Goal: Complete application form

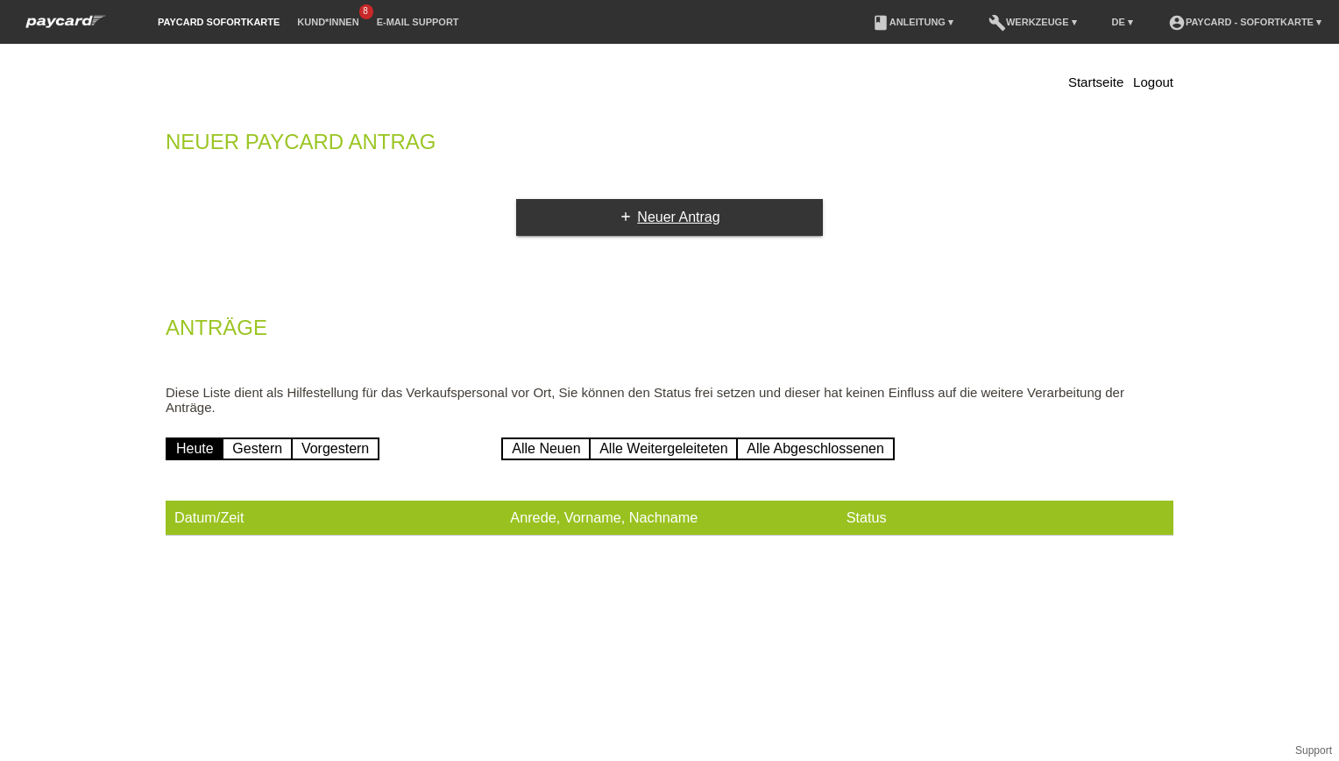
click at [613, 215] on link "add Neuer Antrag" at bounding box center [669, 217] width 307 height 37
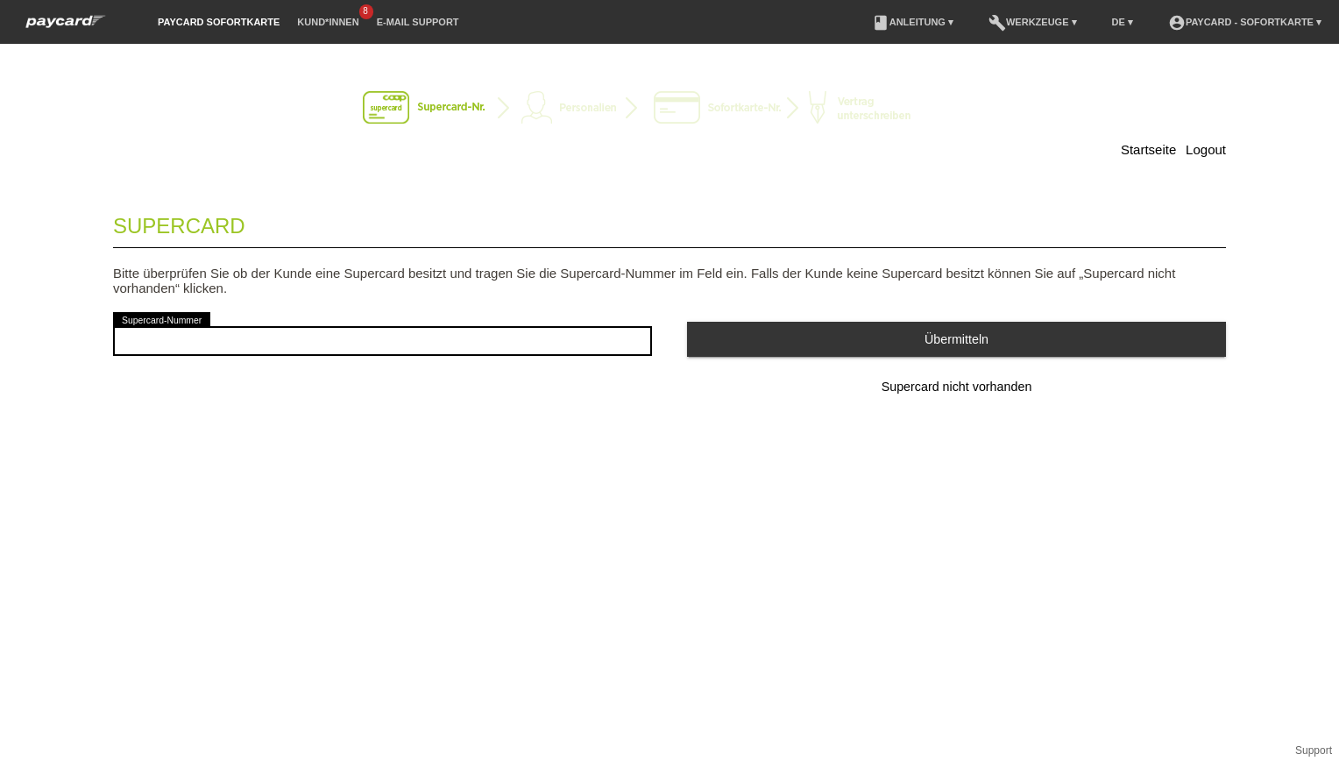
click at [908, 388] on span "Supercard nicht vorhanden" at bounding box center [957, 386] width 151 height 14
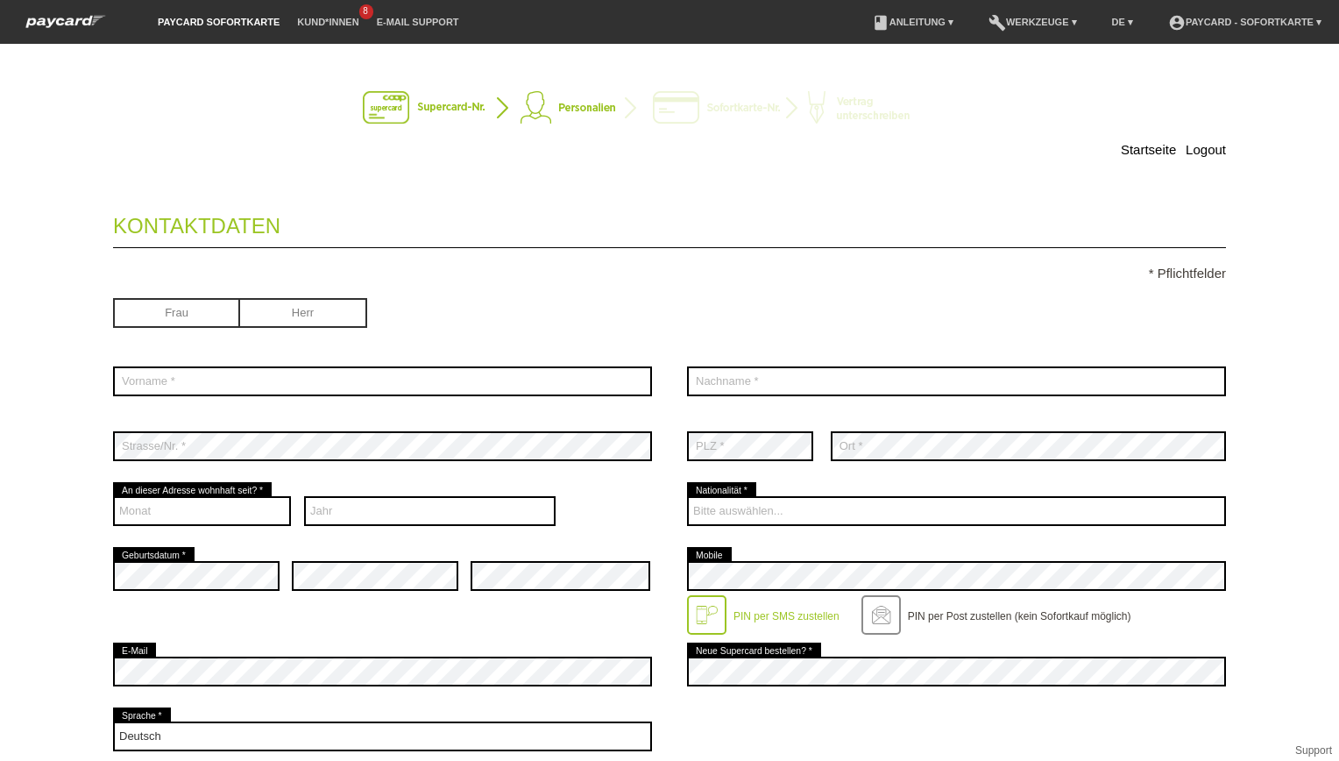
click at [316, 316] on input "radio" at bounding box center [303, 311] width 127 height 26
radio input "true"
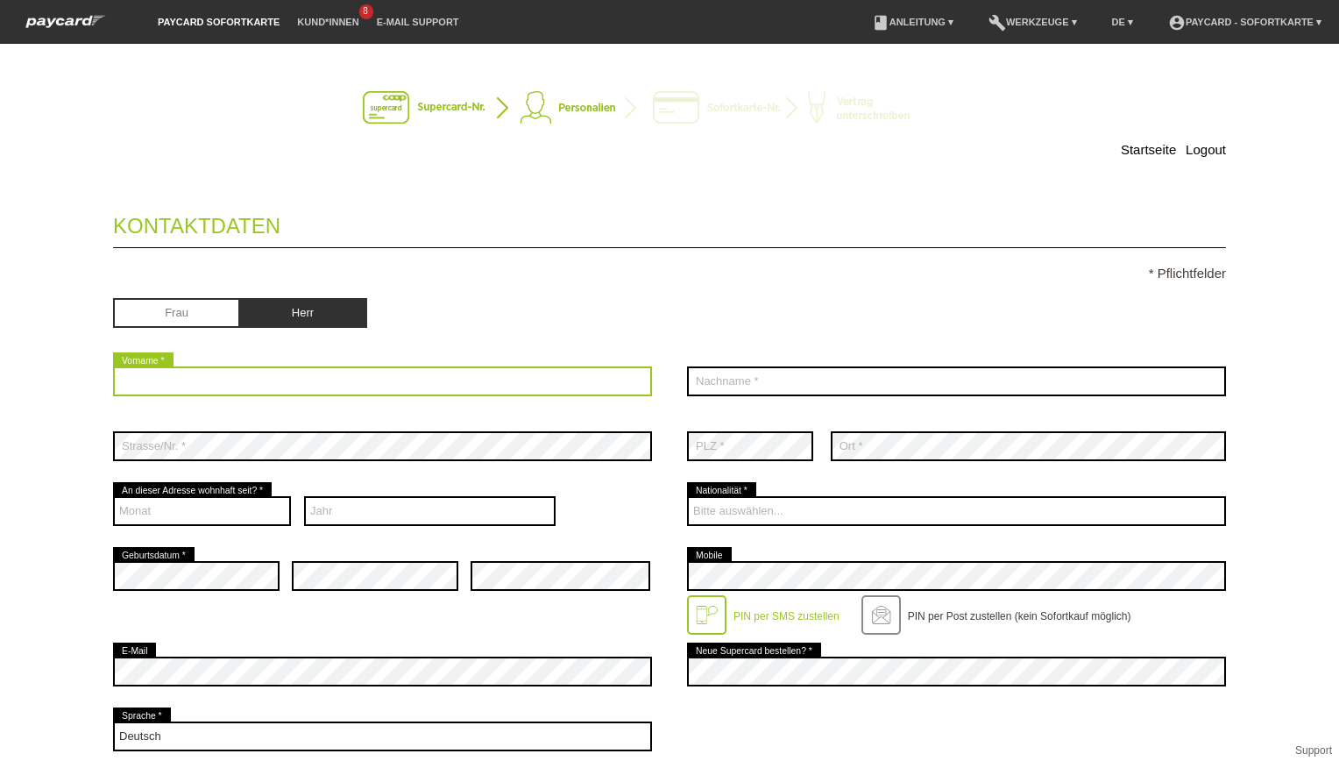
click at [220, 386] on input "text" at bounding box center [382, 381] width 539 height 30
click at [490, 386] on input "text" at bounding box center [382, 381] width 539 height 30
click at [403, 371] on input "text" at bounding box center [382, 381] width 539 height 30
click at [201, 383] on input "Rieg" at bounding box center [382, 381] width 539 height 30
type input "R"
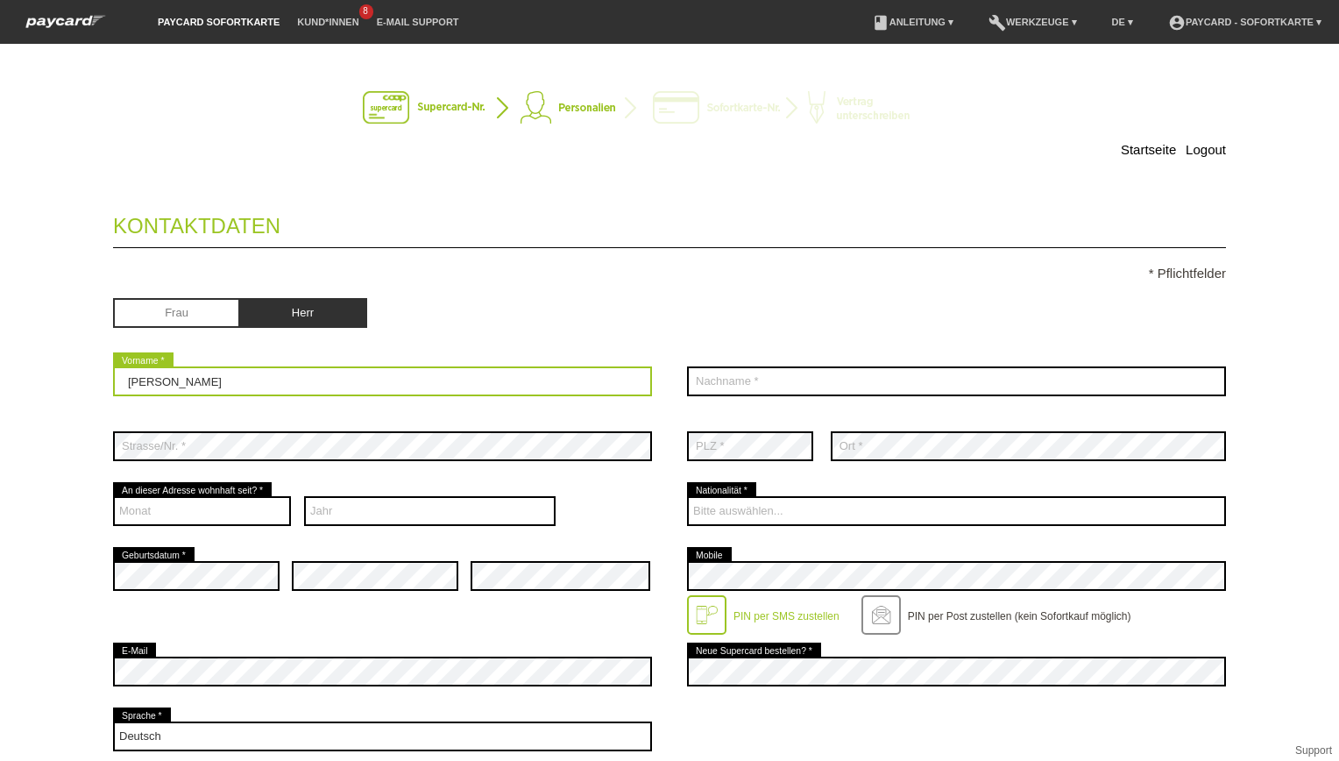
type input "Johannes-Osaro"
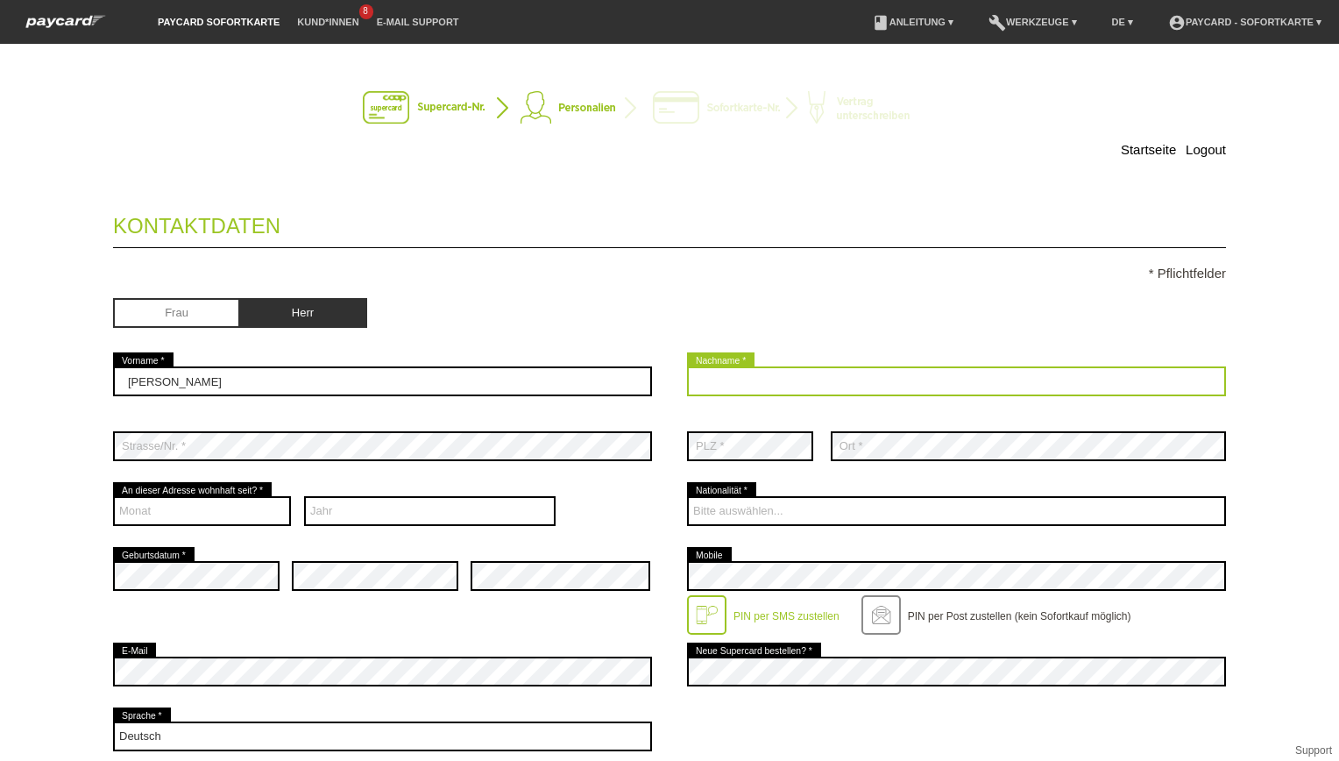
click at [694, 384] on input "text" at bounding box center [956, 381] width 539 height 30
type input "Rieg"
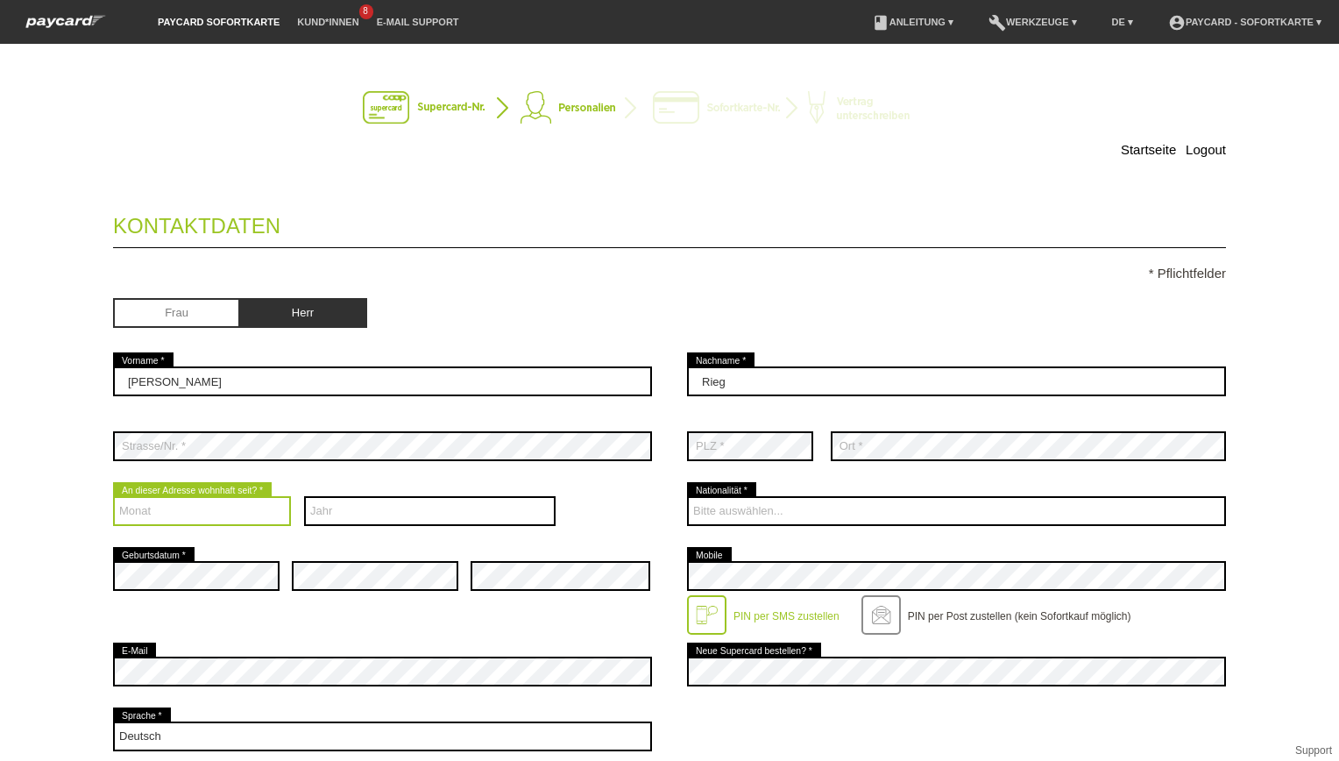
click at [188, 501] on select "Monat 01 02 03 04 05 06 07 08 09 10 11 12" at bounding box center [202, 511] width 178 height 30
click at [254, 507] on select "Monat 01 02 03 04 05 06 07 08 09 10 11 12" at bounding box center [202, 511] width 178 height 30
click at [113, 496] on select "Monat 01 02 03 04 05 06 07 08 09 10 11 12" at bounding box center [202, 511] width 178 height 30
click at [200, 510] on select "Monat 01 02 03 04 05 06 07 08 09 10 11 12" at bounding box center [202, 511] width 178 height 30
select select "10"
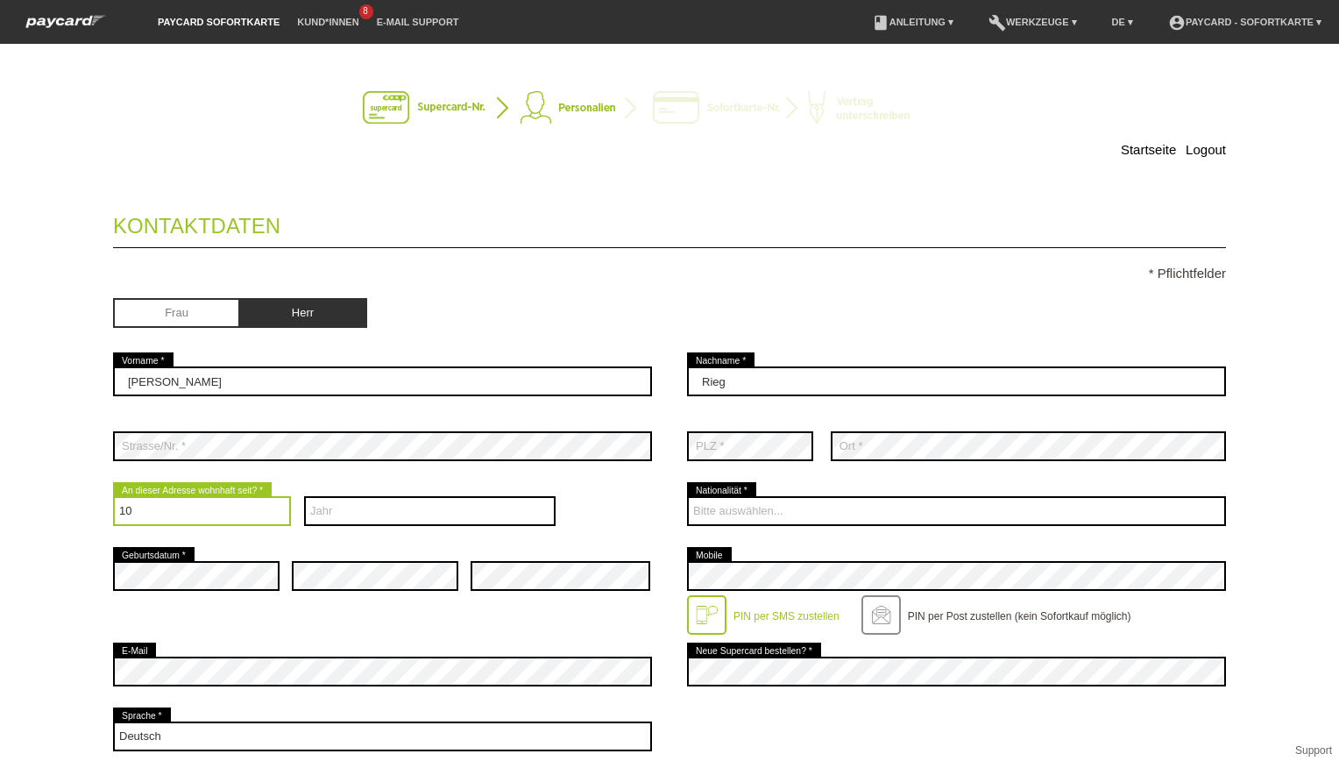
click at [113, 496] on select "Monat 01 02 03 04 05 06 07 08 09 10 11 12" at bounding box center [202, 511] width 178 height 30
click at [253, 517] on select "Monat 01 02 03 04 05 06 07 08 09 10 11 12" at bounding box center [202, 511] width 178 height 30
click at [113, 496] on select "Monat 01 02 03 04 05 06 07 08 09 10 11 12" at bounding box center [202, 511] width 178 height 30
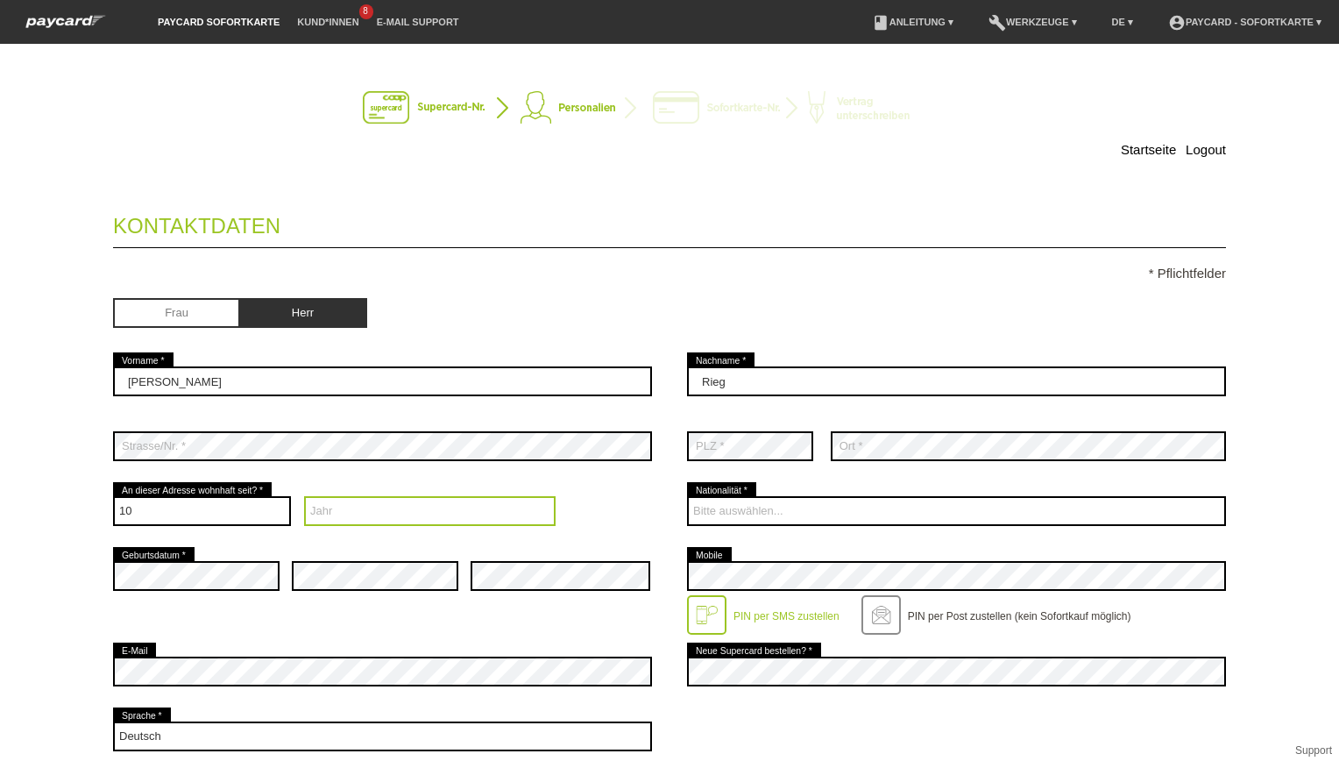
click at [324, 515] on select "Jahr 2025 2024 2023 2022 2021 2020 2019 2018 2017 2016" at bounding box center [430, 511] width 252 height 30
select select "2025"
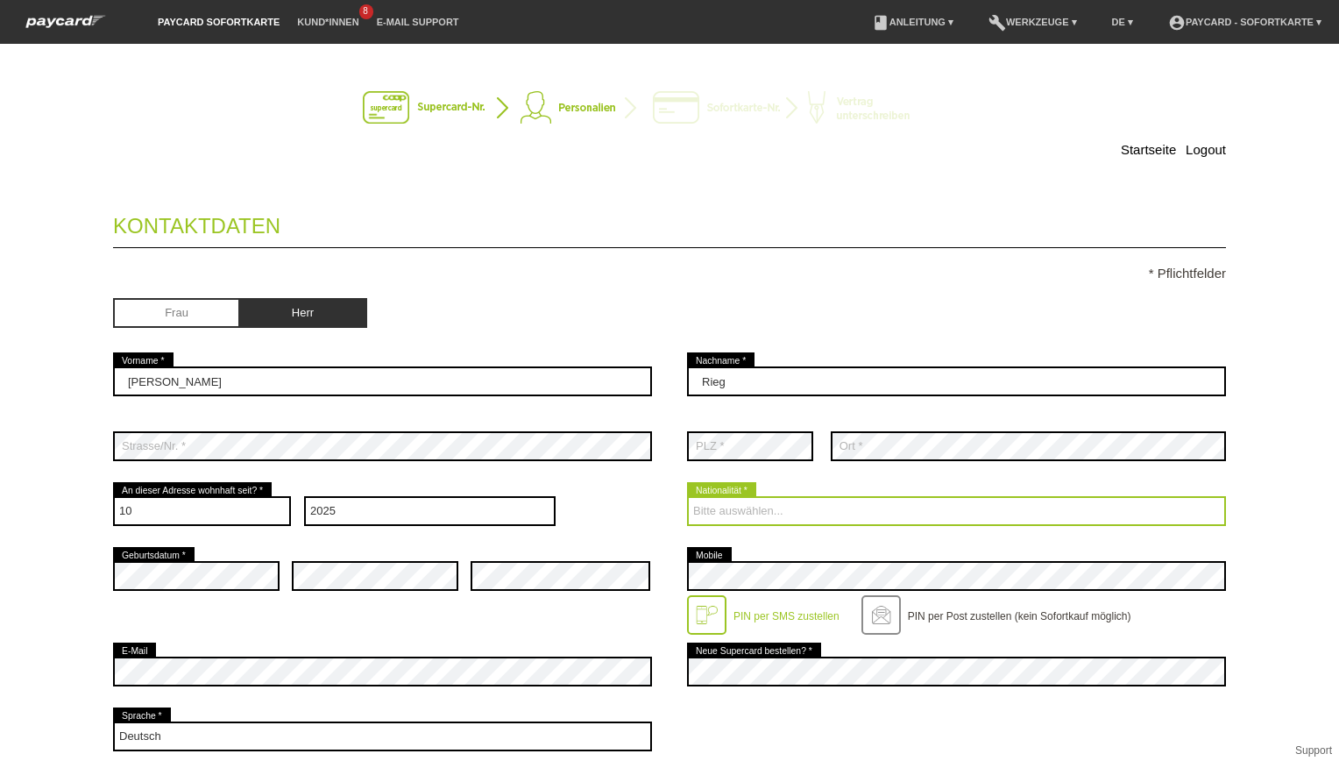
click at [687, 508] on select "Bitte auswählen... Schweiz Deutschland Liechtenstein Österreich ------------ Af…" at bounding box center [956, 511] width 539 height 30
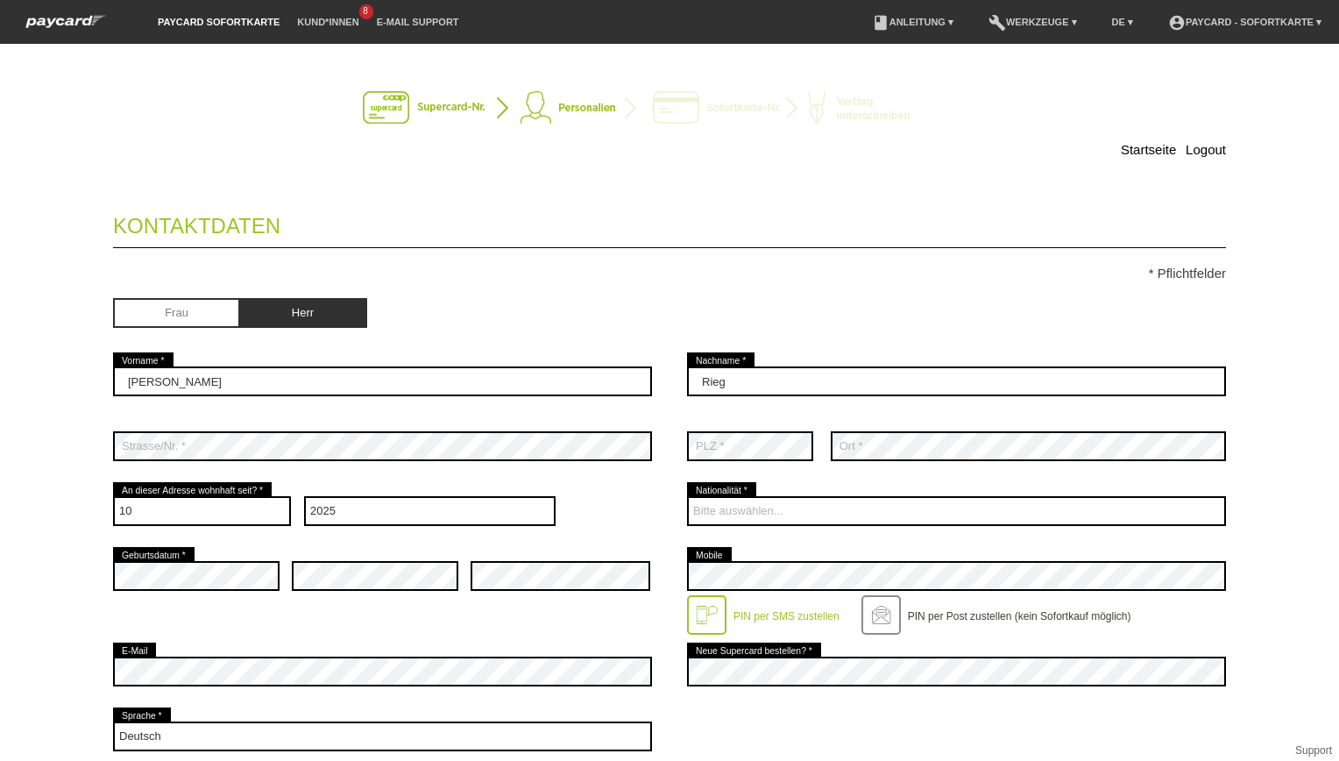
click at [273, 599] on div "error Geburtsdatum * error error" at bounding box center [382, 575] width 539 height 65
click at [238, 606] on div "error Geburtsdatum *" at bounding box center [196, 575] width 167 height 65
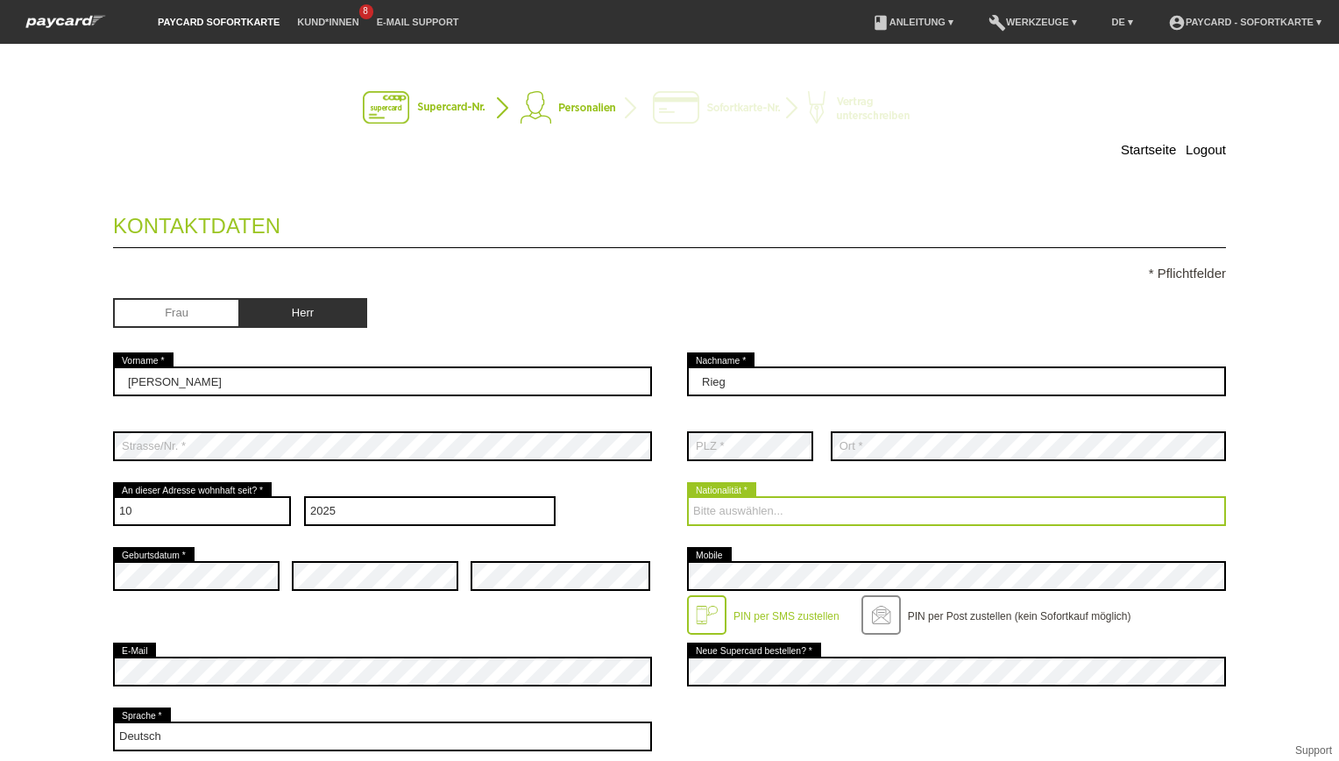
click at [775, 505] on select "Bitte auswählen... Schweiz Deutschland Liechtenstein Österreich ------------ Af…" at bounding box center [956, 511] width 539 height 30
select select "DE"
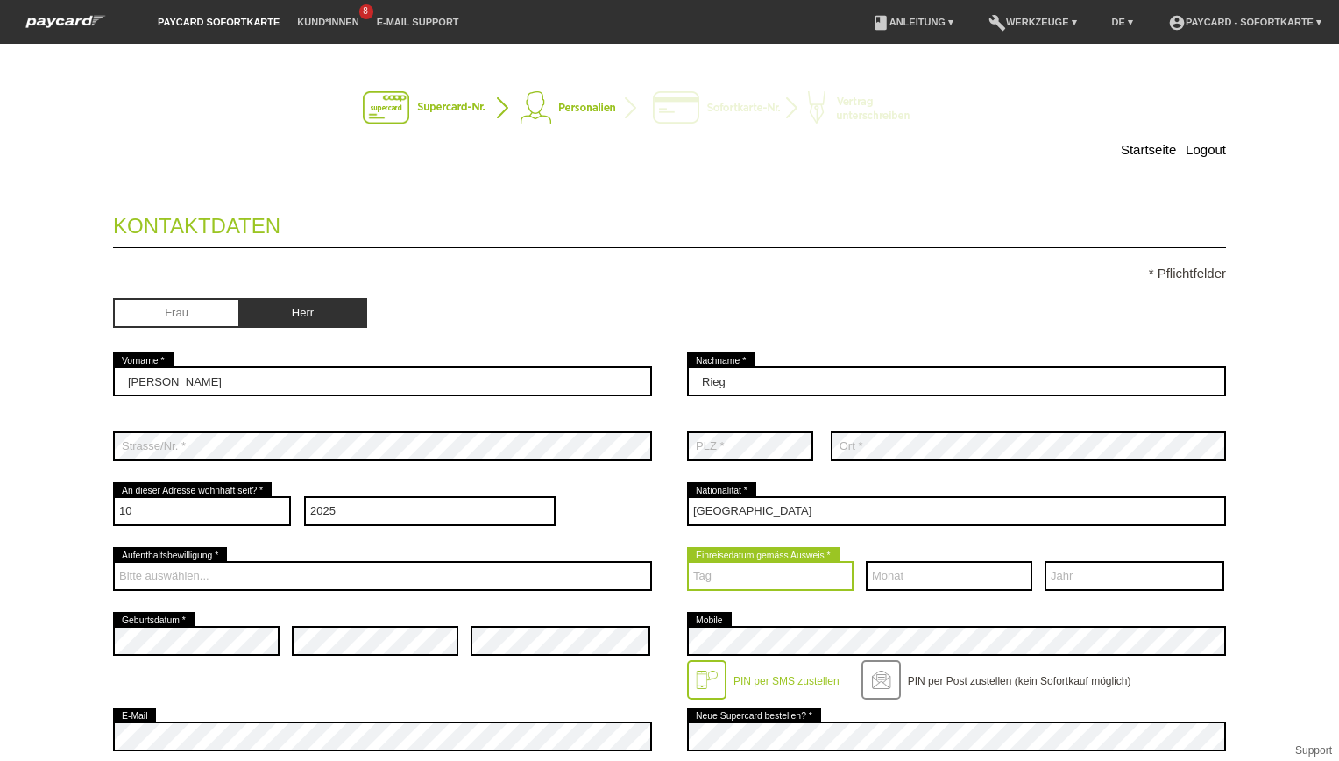
click at [822, 575] on select "Tag 01 02 03 04 05 06 07 08 09 10 11 12 13 14 15 16 17" at bounding box center [770, 576] width 167 height 30
select select "17"
click at [687, 561] on select "Tag 01 02 03 04 05 06 07 08 09 10 11 12 13 14 15 16 17" at bounding box center [770, 576] width 167 height 30
click at [893, 575] on select "Monat 01 02 03 04 05 06 07 08 09 10 11 12" at bounding box center [949, 576] width 167 height 30
select select "06"
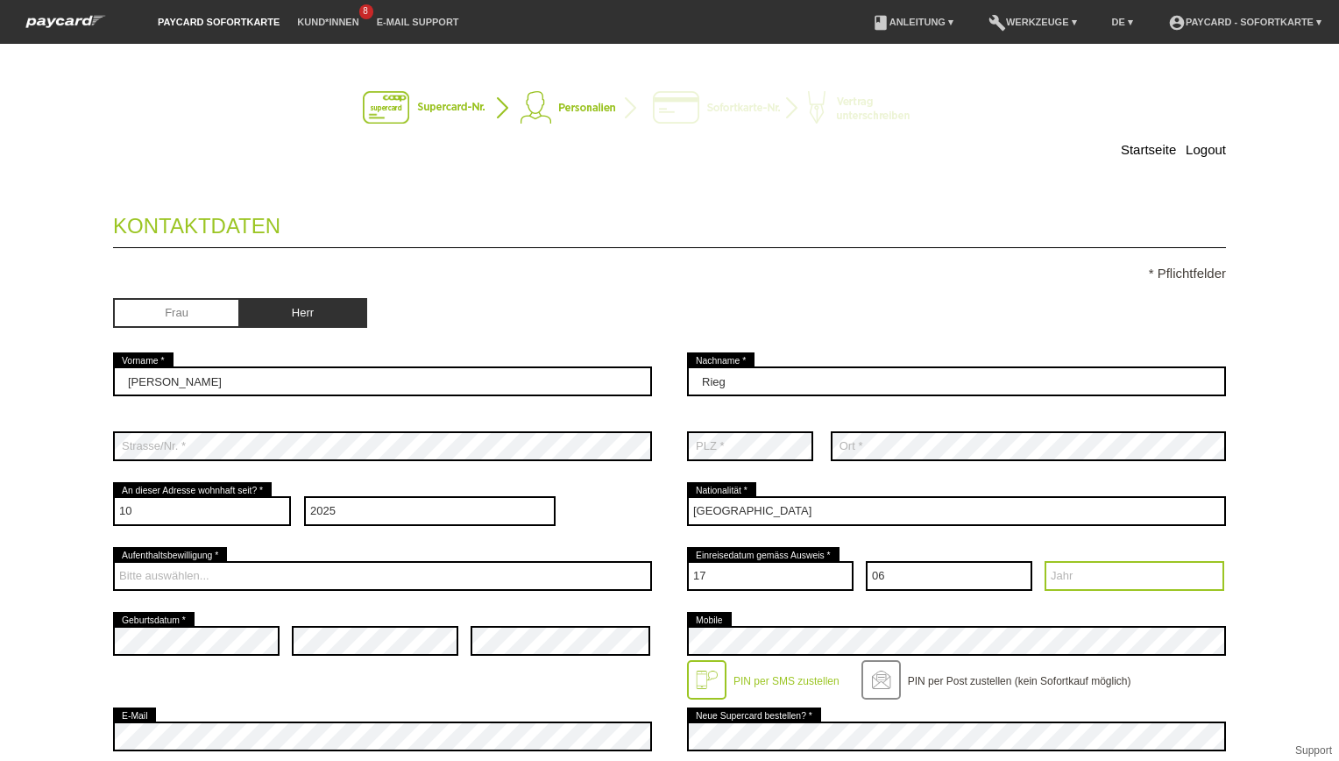
click at [1083, 578] on select "Jahr 2025 2024 2023 2022 2021 2020 2019 2018 2017 2016" at bounding box center [1135, 576] width 180 height 30
select select "2024"
click at [1045, 561] on select "Jahr 2025 2024 2023 2022 2021 2020 2019 2018 2017 2016" at bounding box center [1135, 576] width 180 height 30
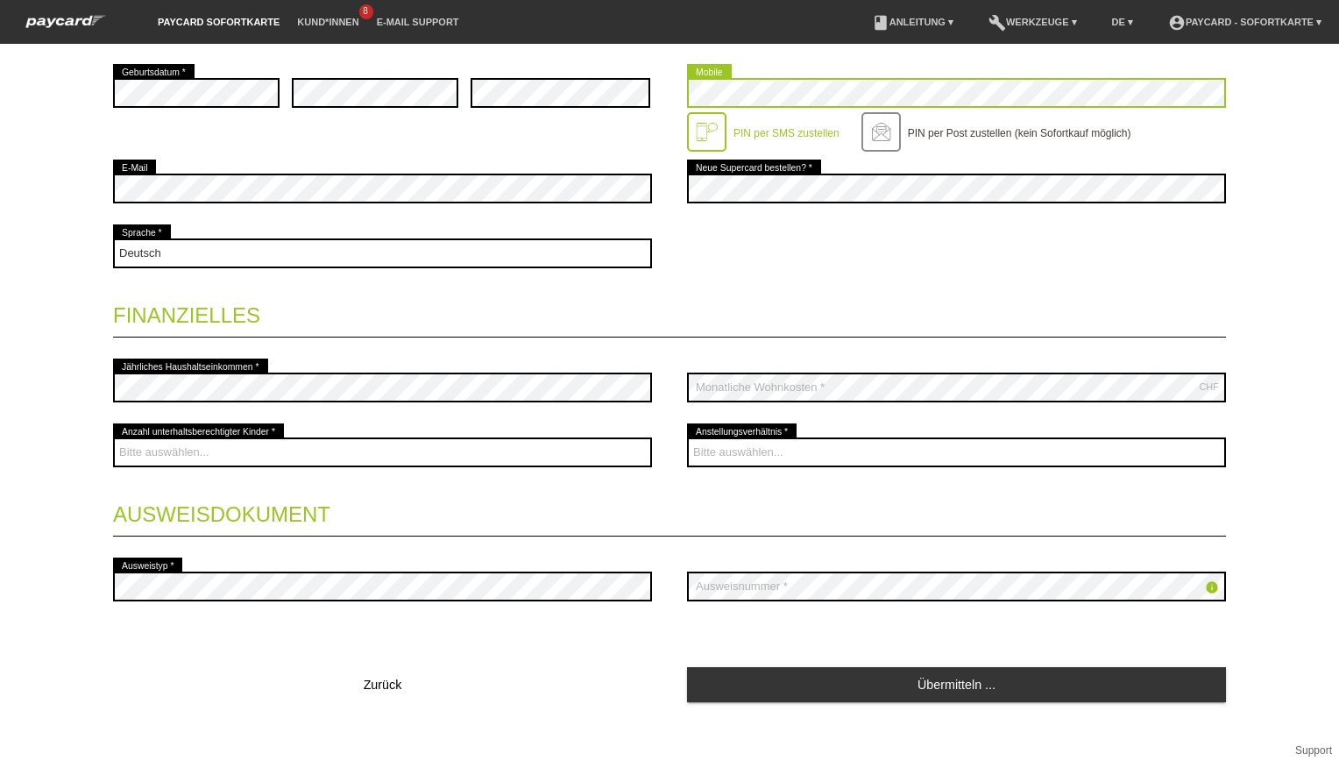
scroll to position [557, 0]
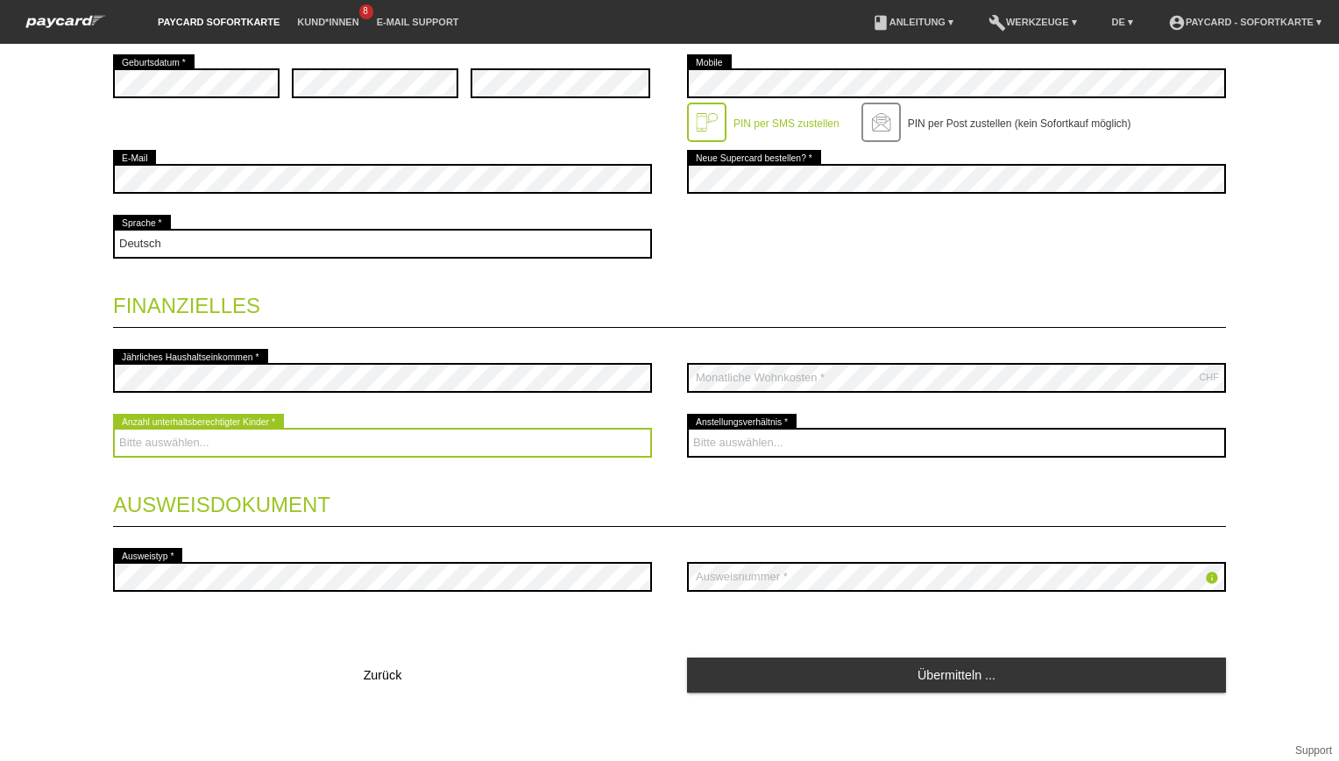
click at [302, 441] on select "Bitte auswählen... 0 1 2 3 4 5 6 7 8 9" at bounding box center [382, 443] width 539 height 30
select select "0"
click at [113, 428] on select "Bitte auswählen... 0 1 2 3 4 5 6 7 8 9" at bounding box center [382, 443] width 539 height 30
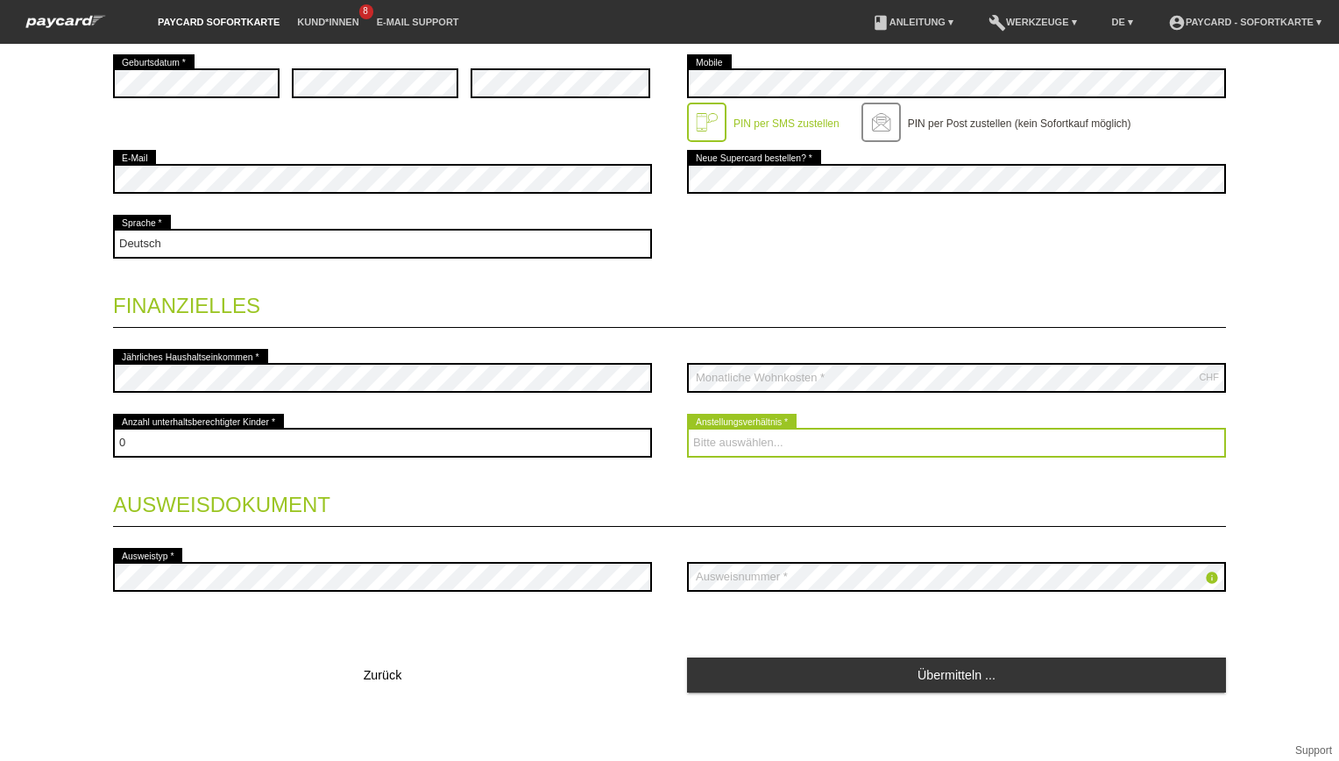
click at [791, 431] on select "Bitte auswählen... Unbefristet Befristet Lehrling/Student Pensioniert Nicht arb…" at bounding box center [956, 443] width 539 height 30
select select "UNLIMITED"
click at [687, 428] on select "Bitte auswählen... Unbefristet Befristet Lehrling/Student Pensioniert Nicht arb…" at bounding box center [956, 443] width 539 height 30
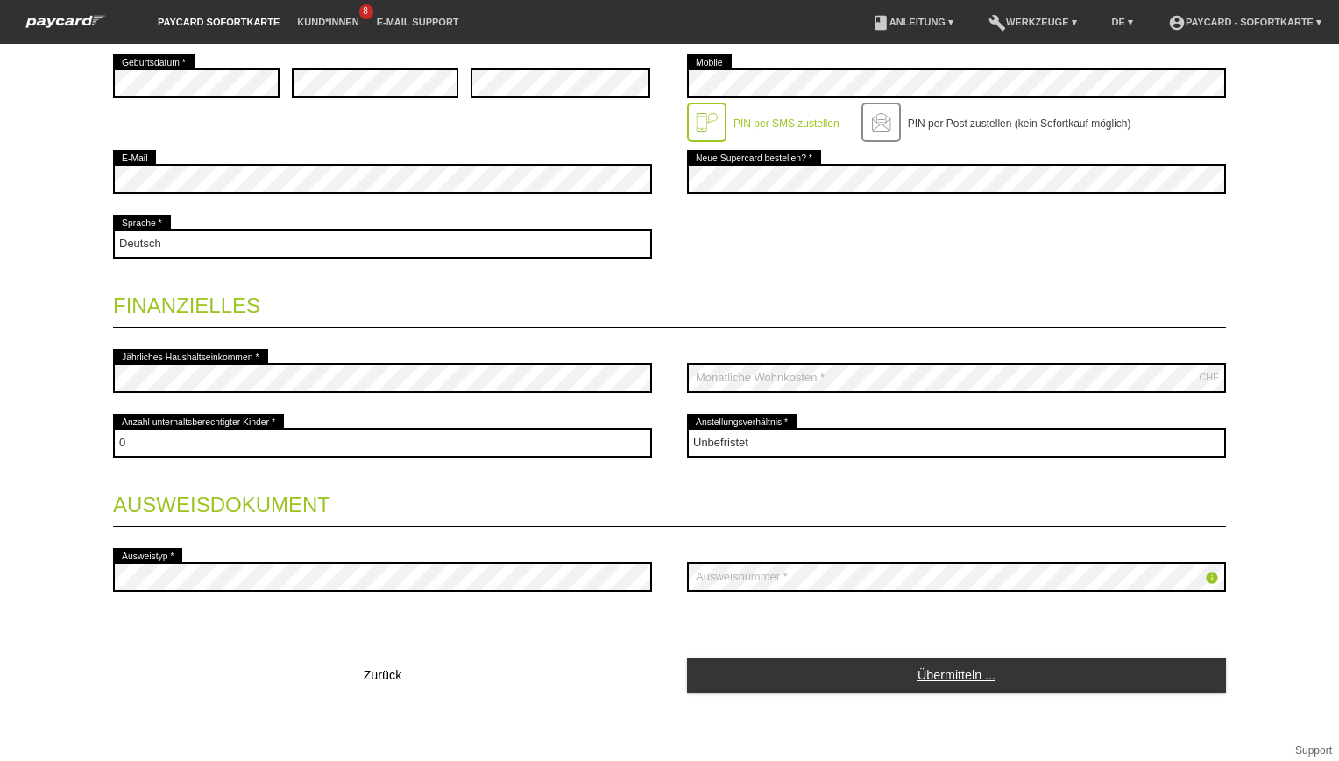
click at [1014, 663] on link "Übermitteln ..." at bounding box center [956, 674] width 539 height 34
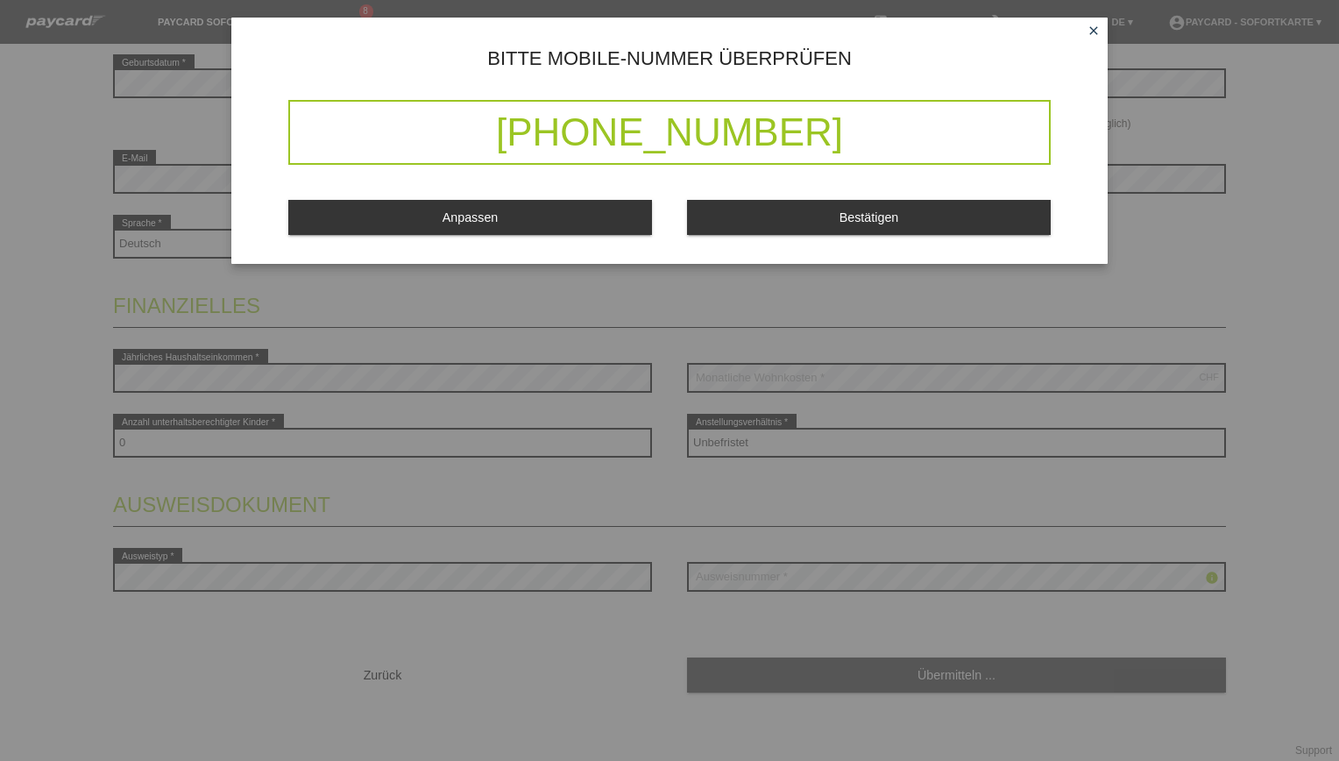
click at [807, 223] on button "Bestätigen" at bounding box center [869, 217] width 364 height 34
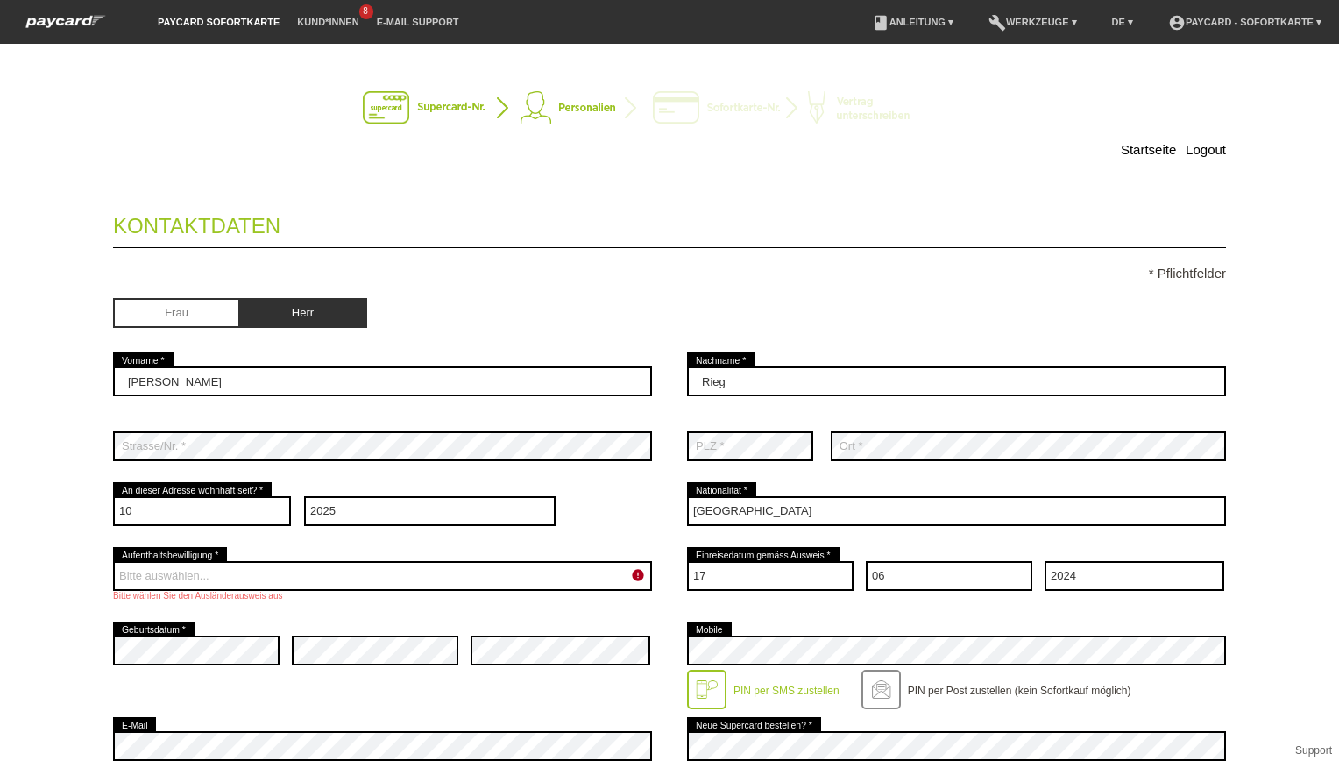
scroll to position [0, 0]
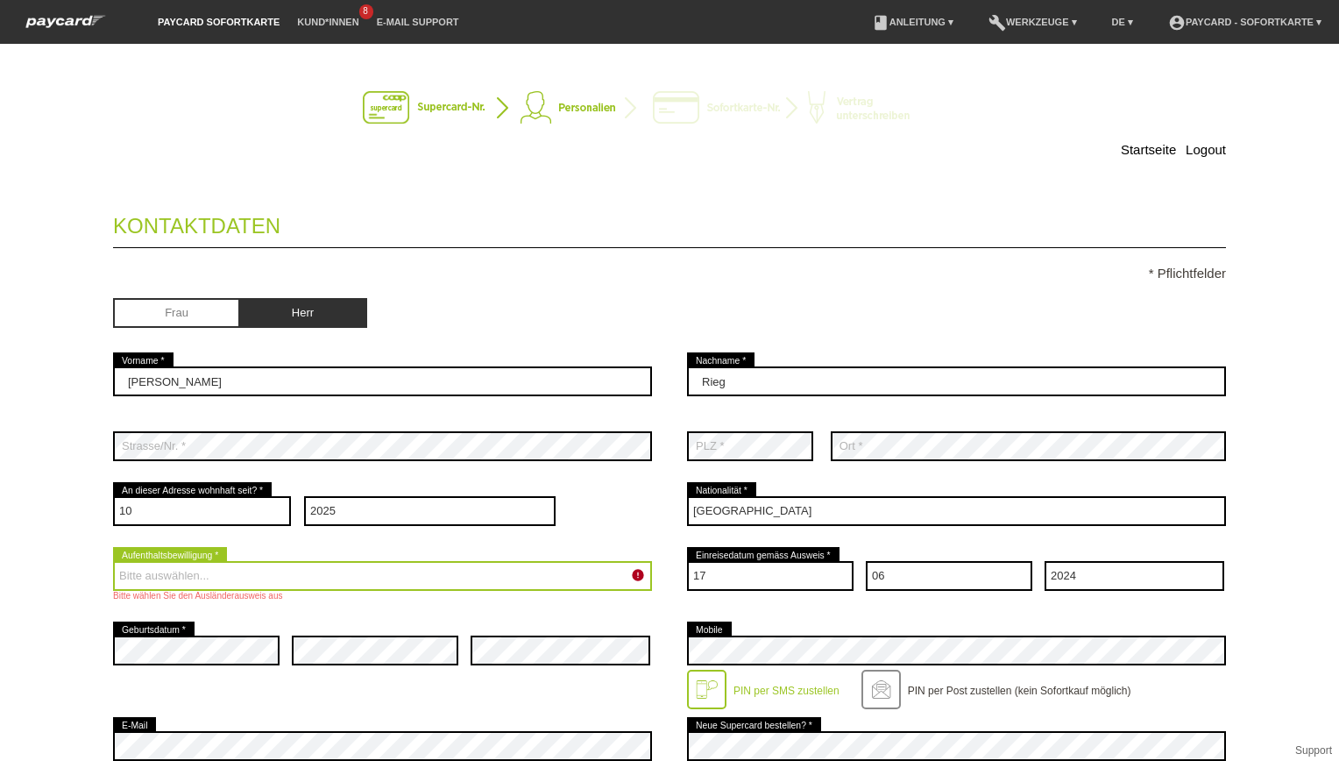
click at [358, 578] on select "Bitte auswählen... C B B - Flüchtlingsstatus Andere" at bounding box center [382, 576] width 539 height 30
select select "B"
click at [113, 561] on select "Bitte auswählen... C B B - Flüchtlingsstatus Andere" at bounding box center [382, 576] width 539 height 30
click at [564, 581] on select "Bitte auswählen... C B B - Flüchtlingsstatus Andere" at bounding box center [382, 576] width 539 height 30
click at [113, 561] on select "Bitte auswählen... C B B - Flüchtlingsstatus Andere" at bounding box center [382, 576] width 539 height 30
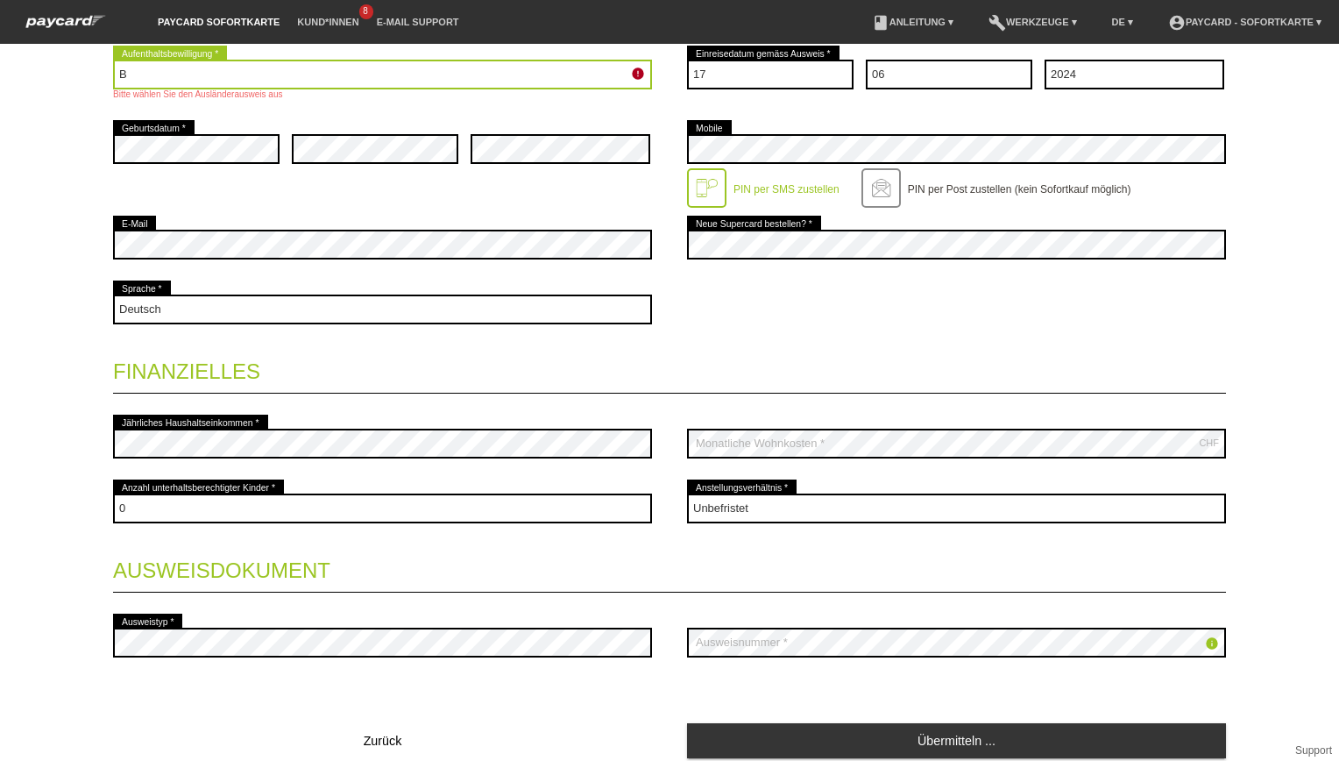
scroll to position [568, 0]
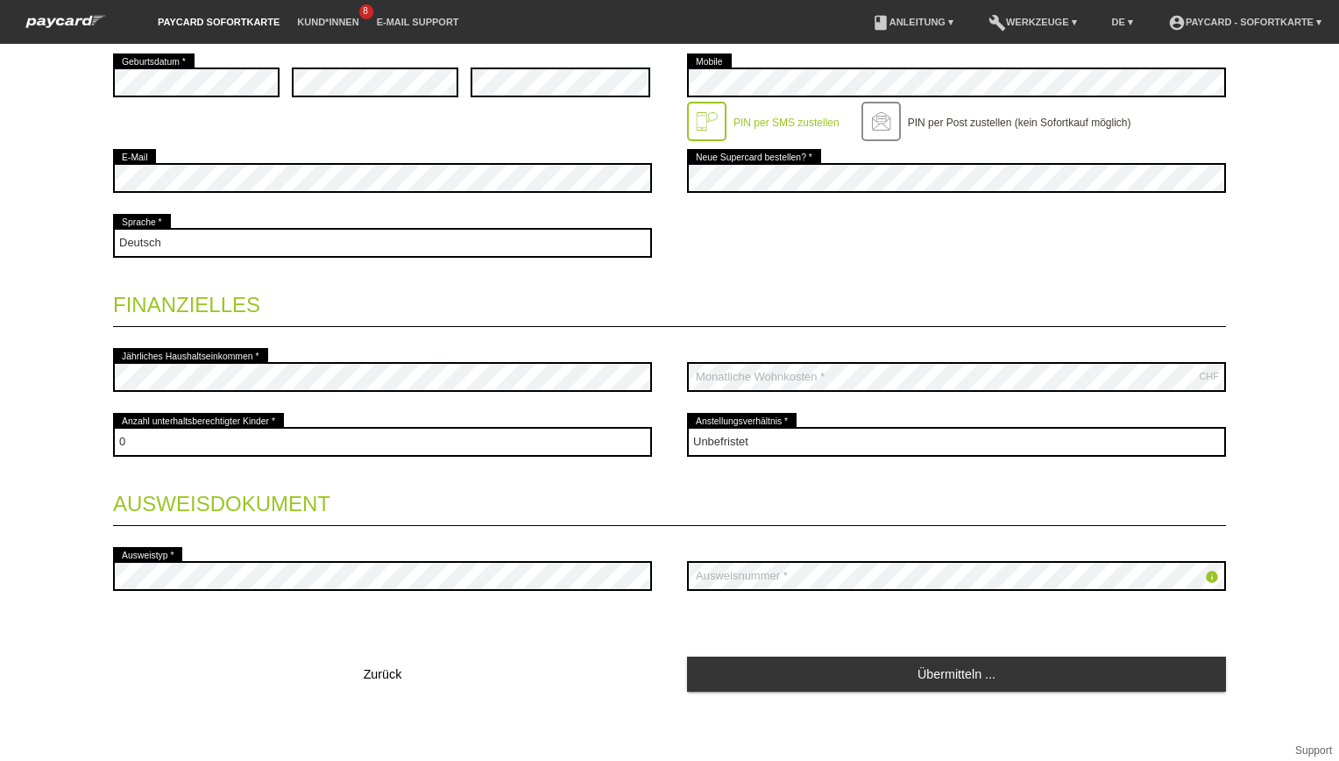
click at [1166, 663] on link "Übermitteln ..." at bounding box center [956, 673] width 539 height 34
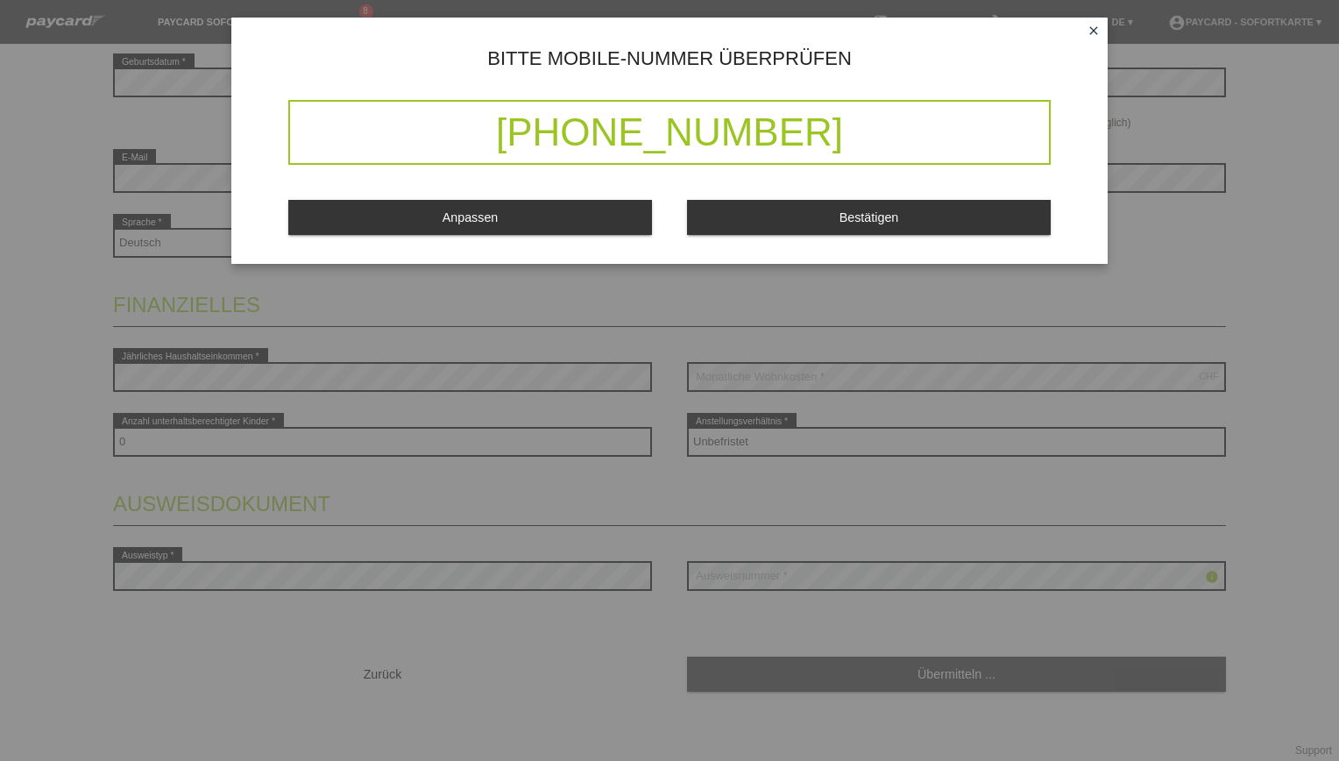
click at [876, 227] on button "Bestätigen" at bounding box center [869, 217] width 364 height 34
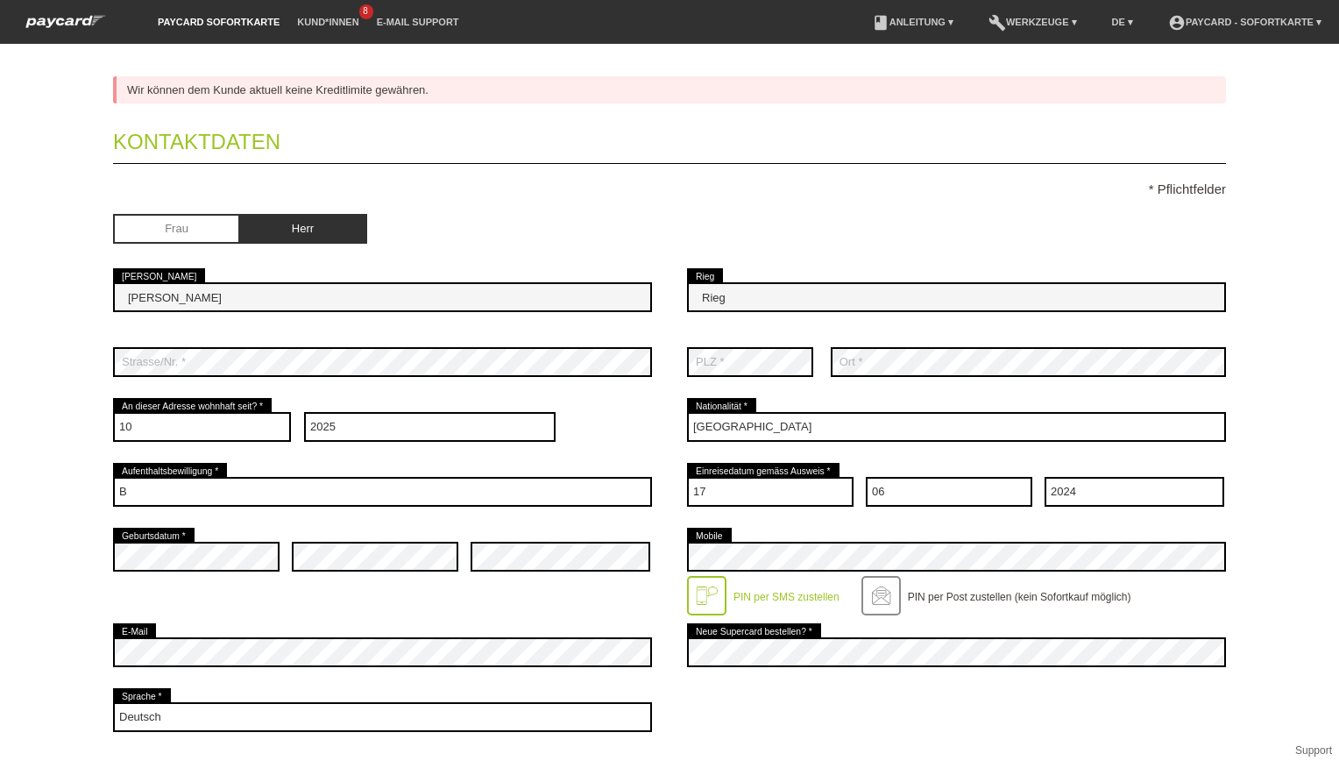
scroll to position [0, 0]
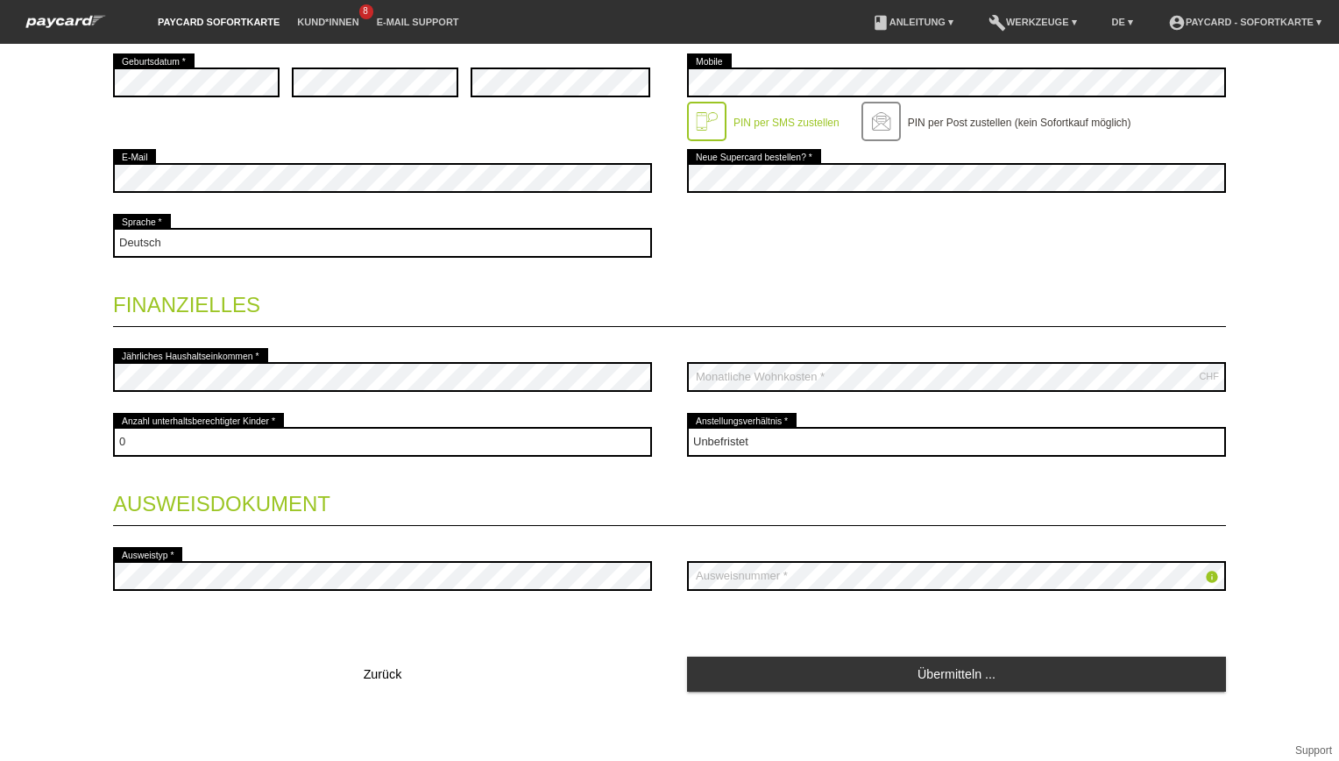
click at [390, 661] on button "Zurück" at bounding box center [382, 673] width 539 height 35
